Goal: Transaction & Acquisition: Subscribe to service/newsletter

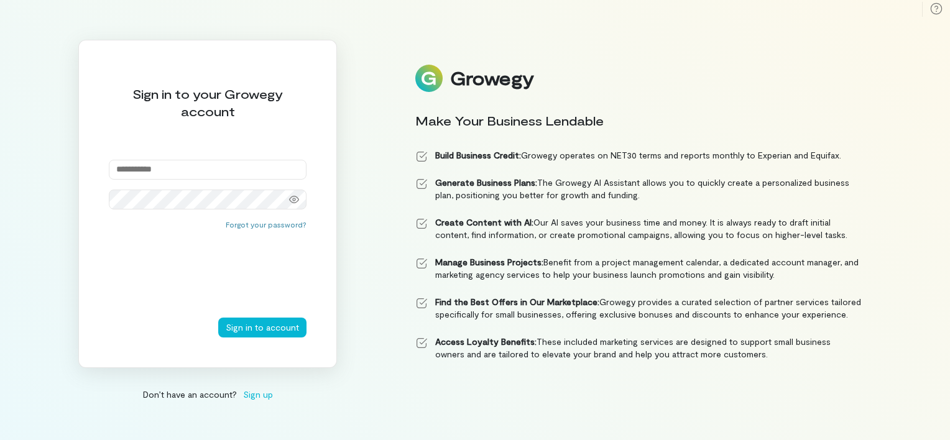
click at [251, 167] on input "email" at bounding box center [208, 170] width 198 height 20
type input "**********"
click at [285, 328] on button "Sign in to account" at bounding box center [262, 328] width 88 height 20
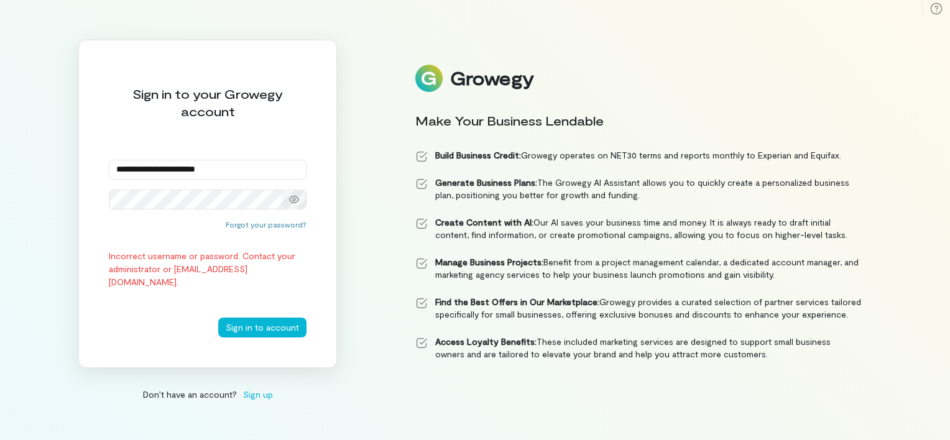
click at [294, 202] on icon at bounding box center [294, 199] width 10 height 7
click at [296, 203] on icon at bounding box center [294, 200] width 10 height 10
click at [289, 332] on button "Sign in to account" at bounding box center [262, 328] width 88 height 20
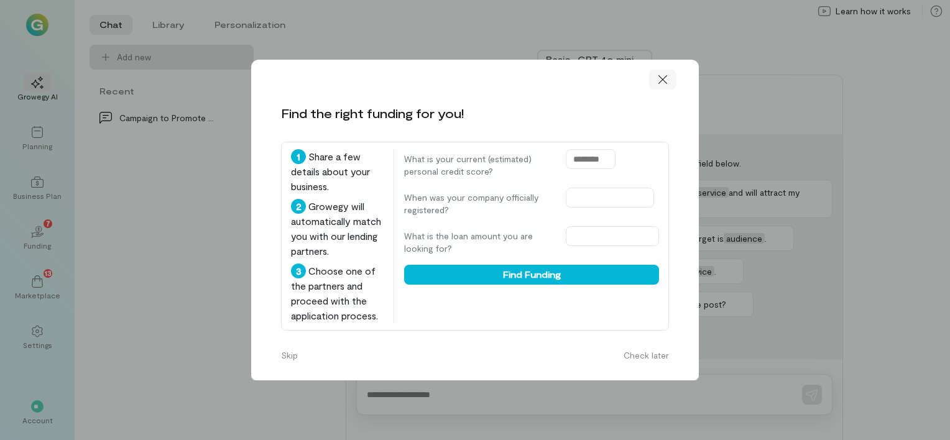
click at [667, 73] on icon at bounding box center [663, 79] width 12 height 12
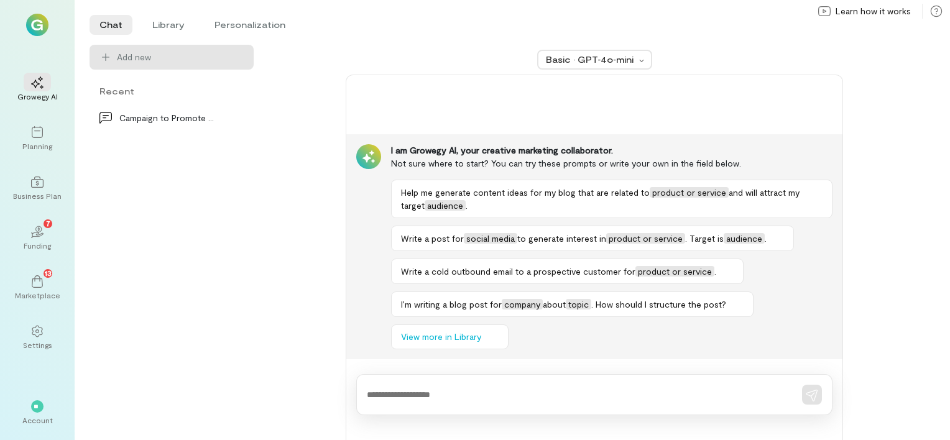
click at [26, 27] on img at bounding box center [37, 25] width 22 height 22
click at [34, 27] on img at bounding box center [37, 25] width 22 height 22
click at [39, 403] on span "**" at bounding box center [37, 406] width 7 height 7
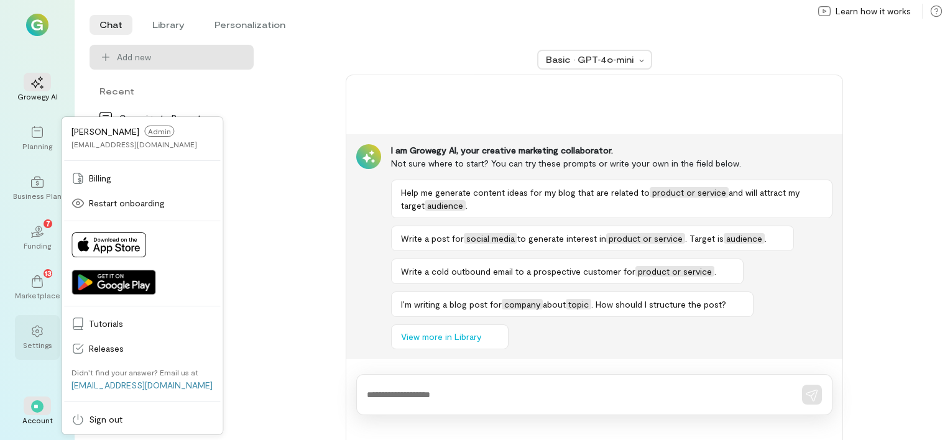
click at [37, 333] on icon at bounding box center [37, 332] width 11 height 12
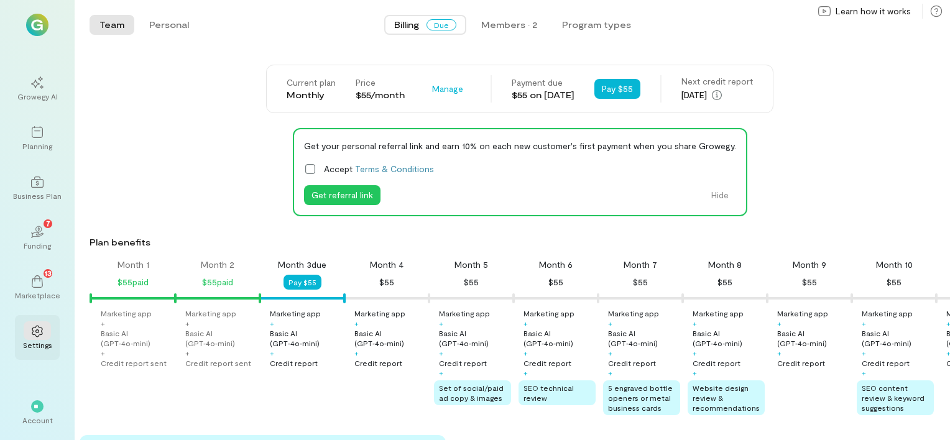
scroll to position [0, 42]
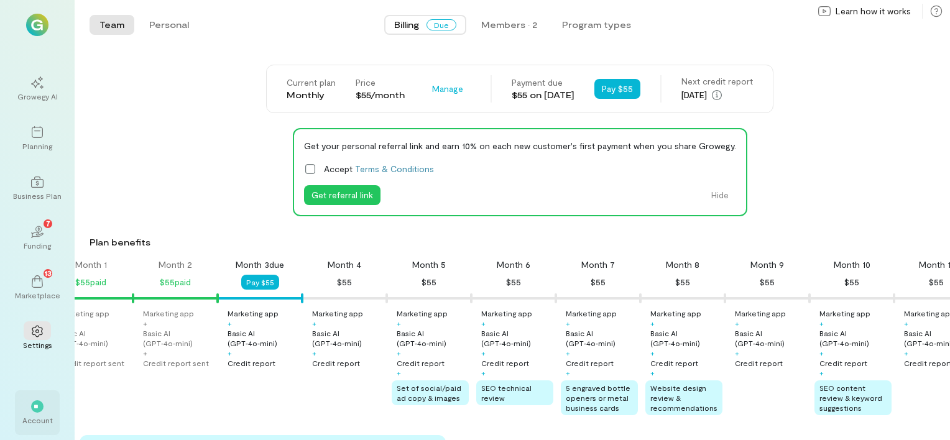
click at [31, 407] on div "**" at bounding box center [37, 406] width 12 height 12
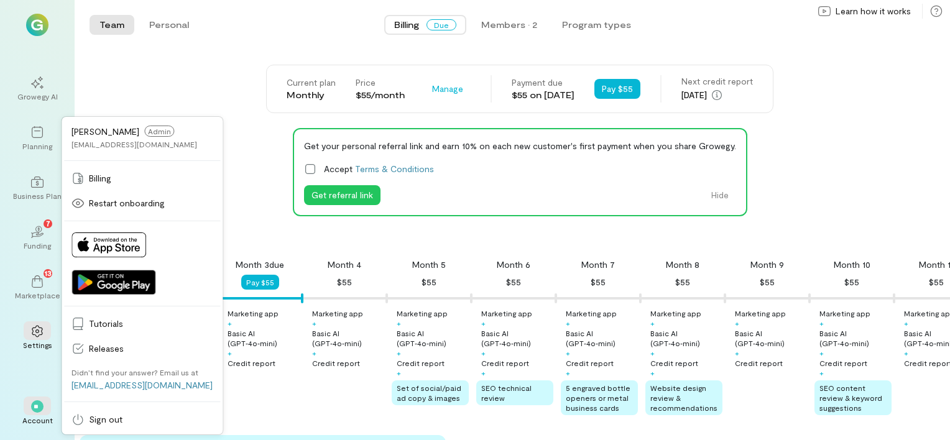
click at [162, 77] on div "Current plan Monthly Price $55/month Manage Payment due $55 on [DATE] Pay $55 N…" at bounding box center [520, 89] width 861 height 49
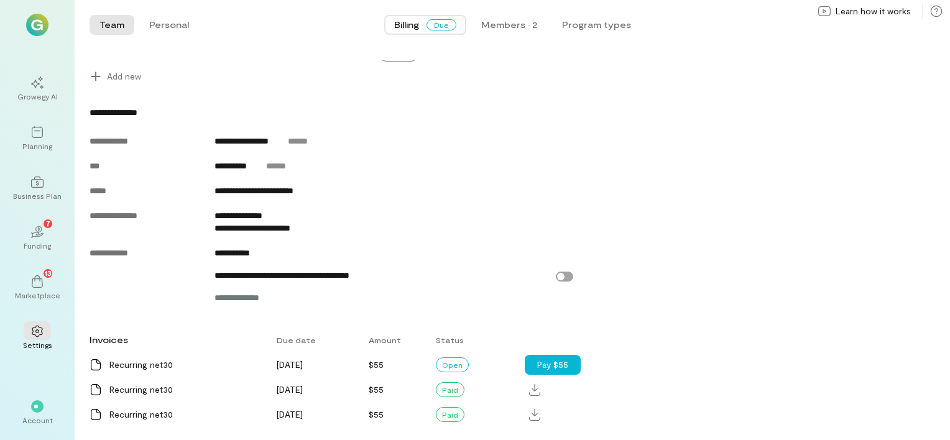
scroll to position [527, 0]
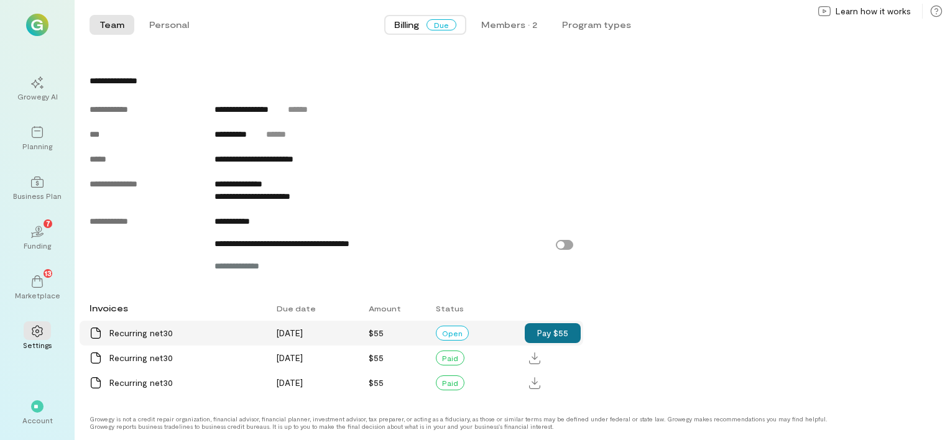
click at [545, 331] on button "Pay $55" at bounding box center [553, 333] width 56 height 20
